Goal: Task Accomplishment & Management: Manage account settings

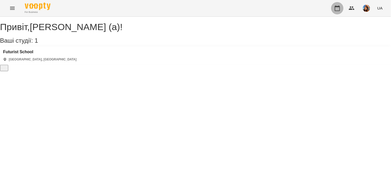
click at [340, 4] on button "button" at bounding box center [337, 8] width 12 height 12
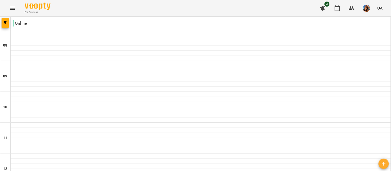
scroll to position [161, 0]
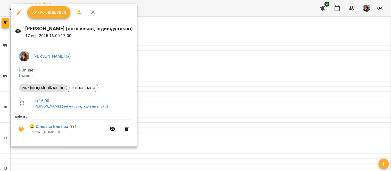
scroll to position [246, 0]
click at [182, 99] on div at bounding box center [195, 85] width 391 height 171
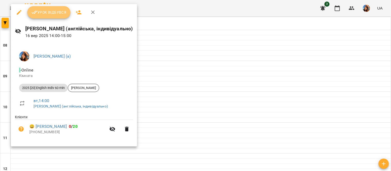
click at [53, 13] on span "Урок відбувся" at bounding box center [48, 12] width 35 height 6
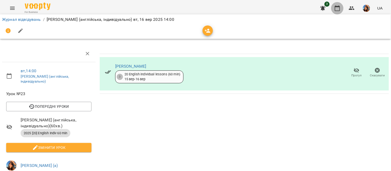
click at [338, 6] on icon "button" at bounding box center [337, 8] width 5 height 6
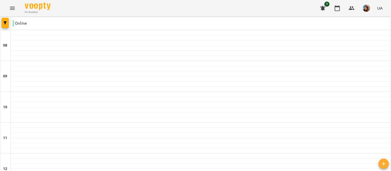
scroll to position [354, 0]
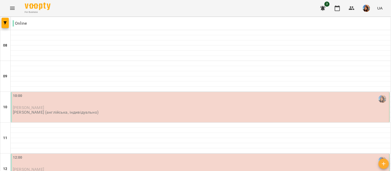
scroll to position [0, 0]
